Goal: Find specific page/section: Find specific page/section

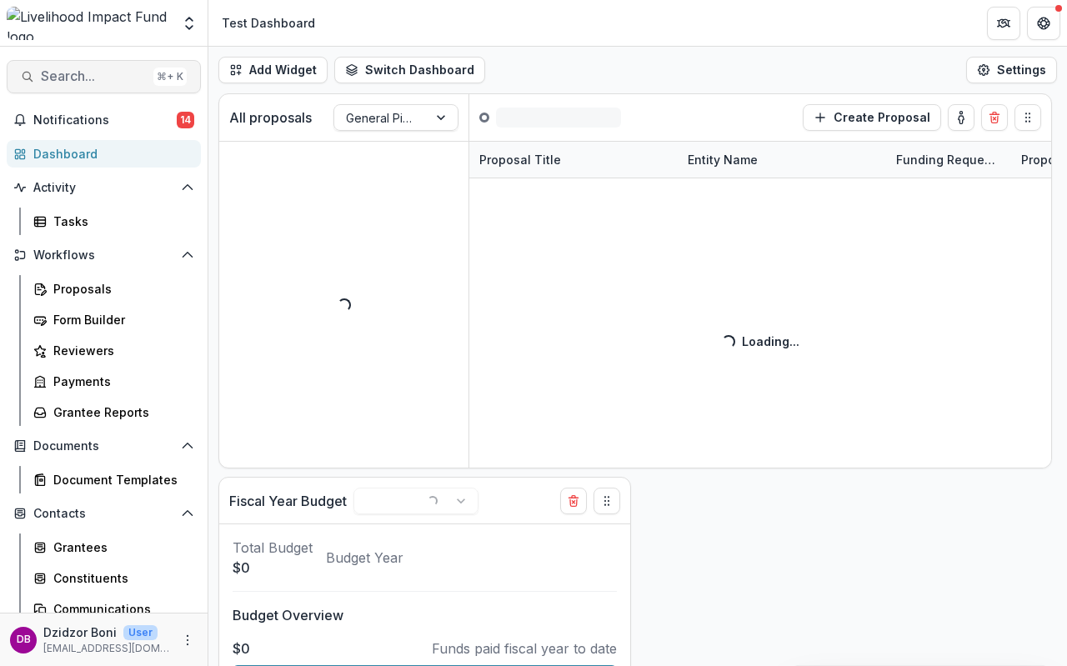
click at [93, 78] on span "Search..." at bounding box center [94, 76] width 106 height 16
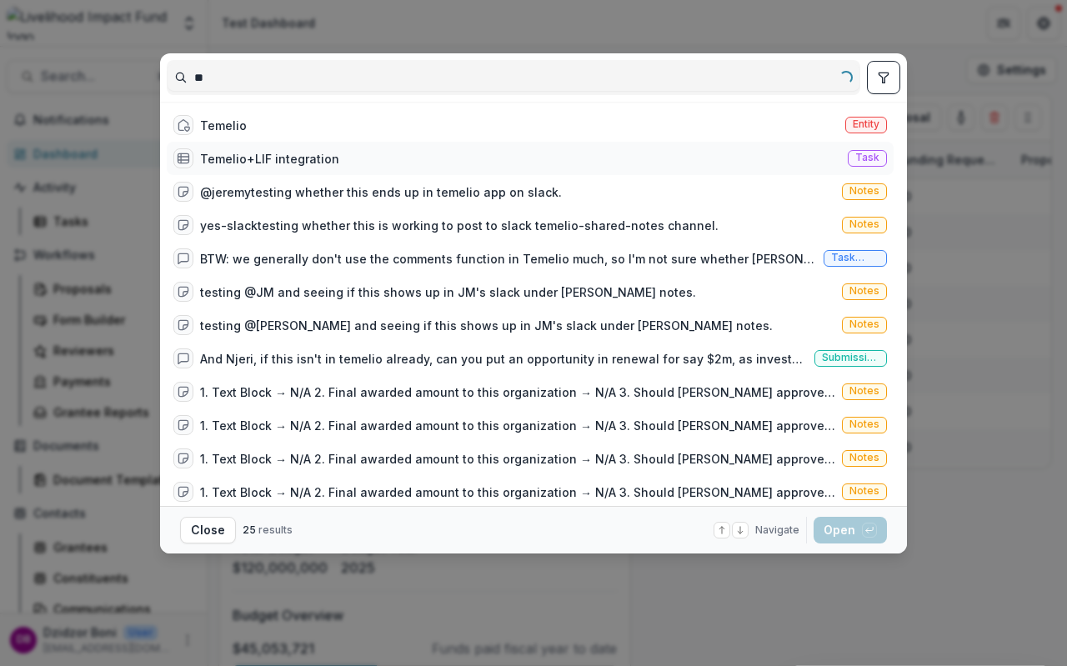
type input "*"
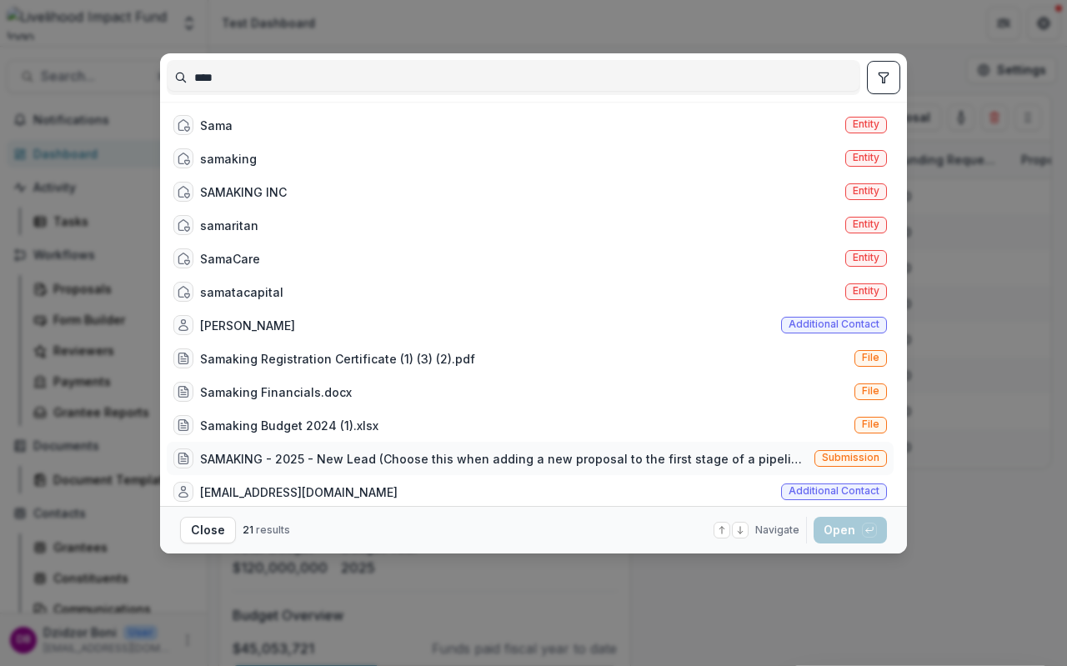
type input "****"
click at [715, 462] on div "SAMAKING - 2025 - New Lead (Choose this when adding a new proposal to the first…" at bounding box center [504, 459] width 608 height 18
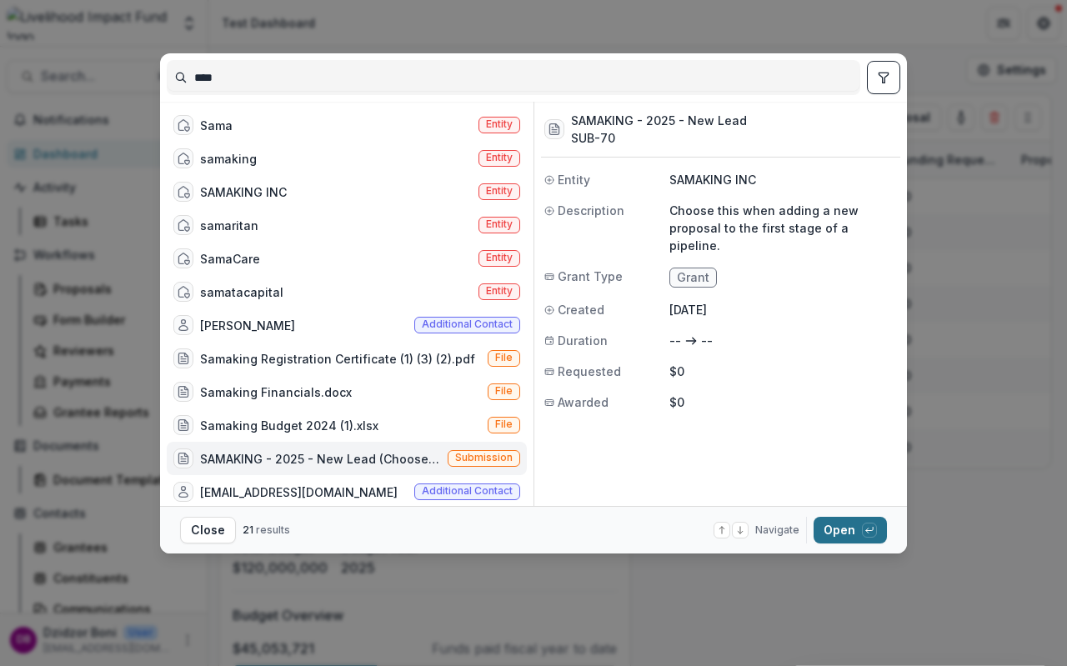
click at [837, 519] on button "Open with enter key" at bounding box center [849, 530] width 73 height 27
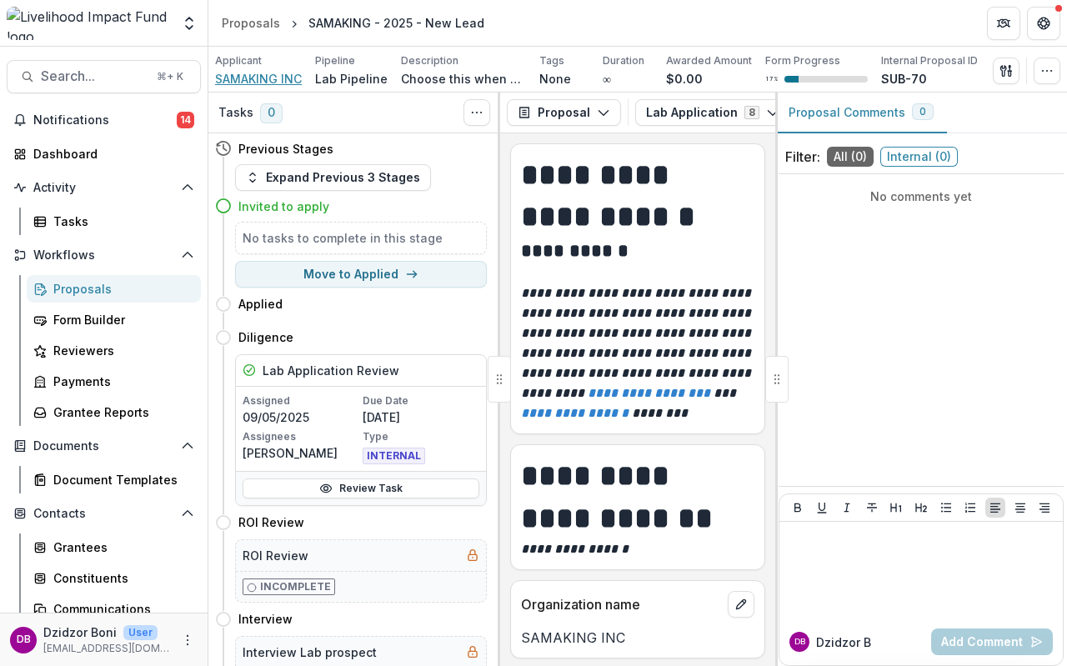
click at [261, 83] on span "SAMAKING INC" at bounding box center [258, 79] width 87 height 18
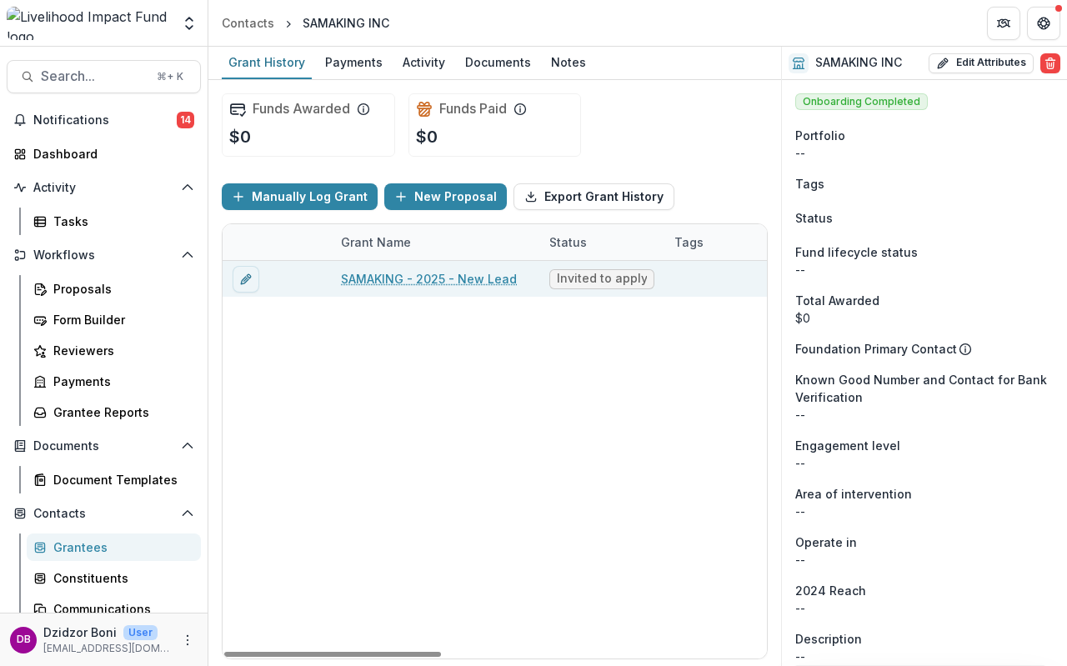
click at [409, 278] on link "SAMAKING - 2025 - New Lead" at bounding box center [429, 279] width 176 height 18
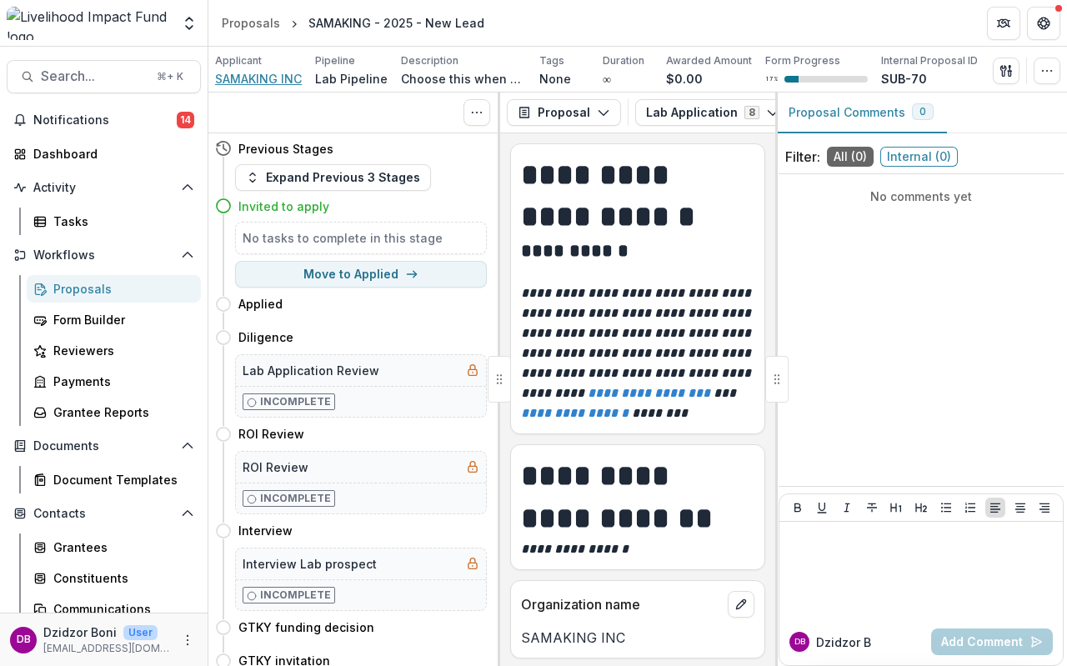
click at [266, 83] on span "SAMAKING INC" at bounding box center [258, 79] width 87 height 18
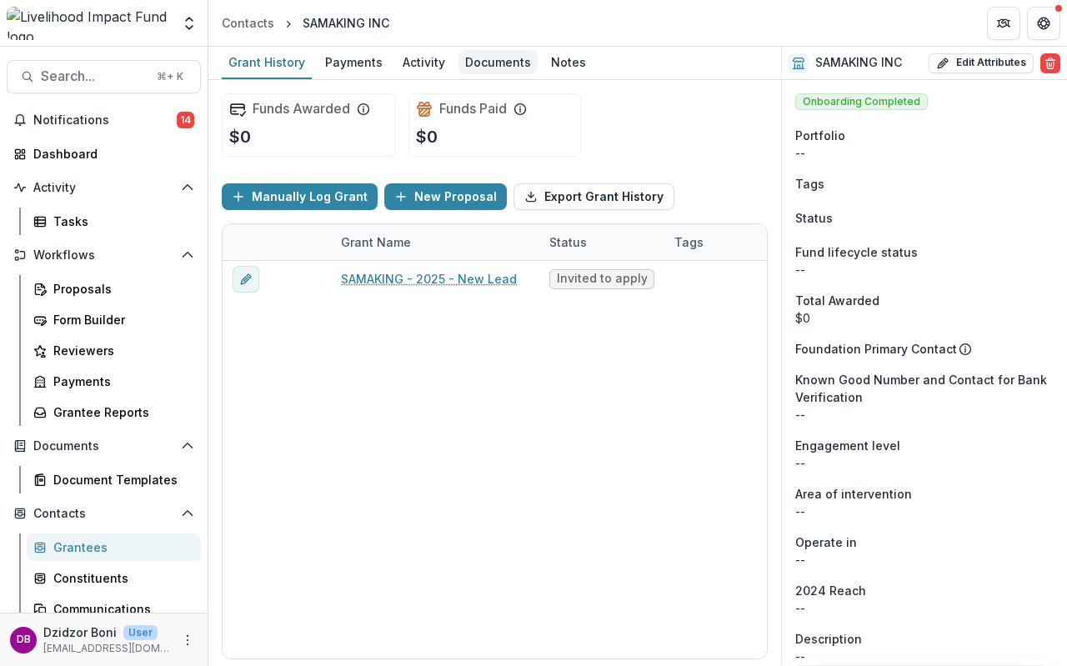
click at [487, 69] on div "Documents" at bounding box center [497, 62] width 79 height 24
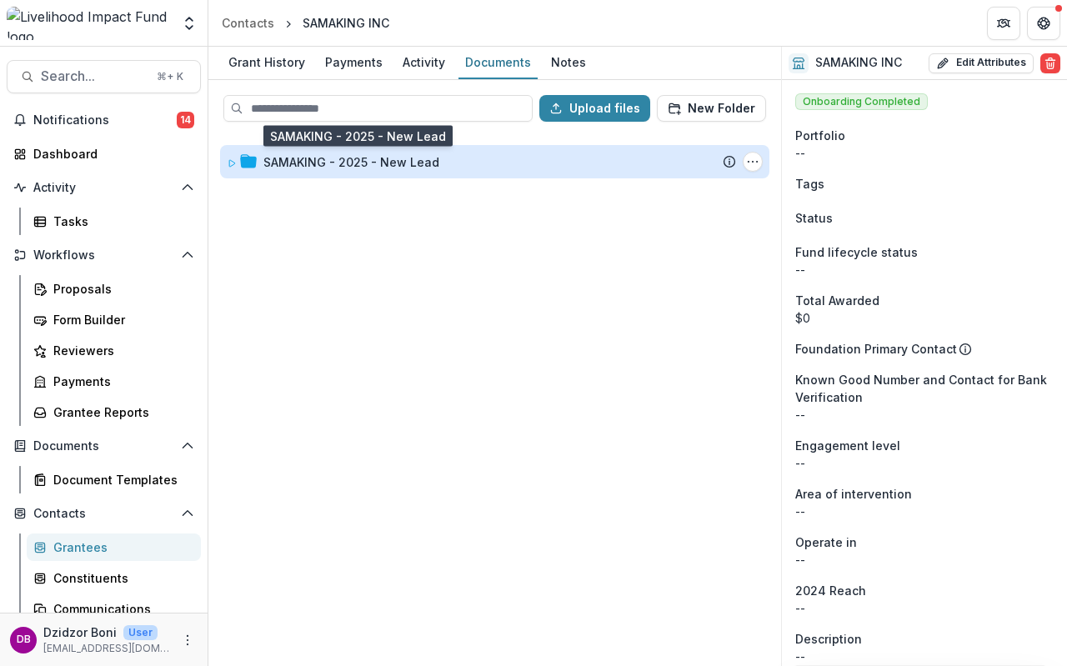
click at [352, 168] on div "SAMAKING - 2025 - New Lead" at bounding box center [351, 162] width 176 height 18
